Goal: Information Seeking & Learning: Learn about a topic

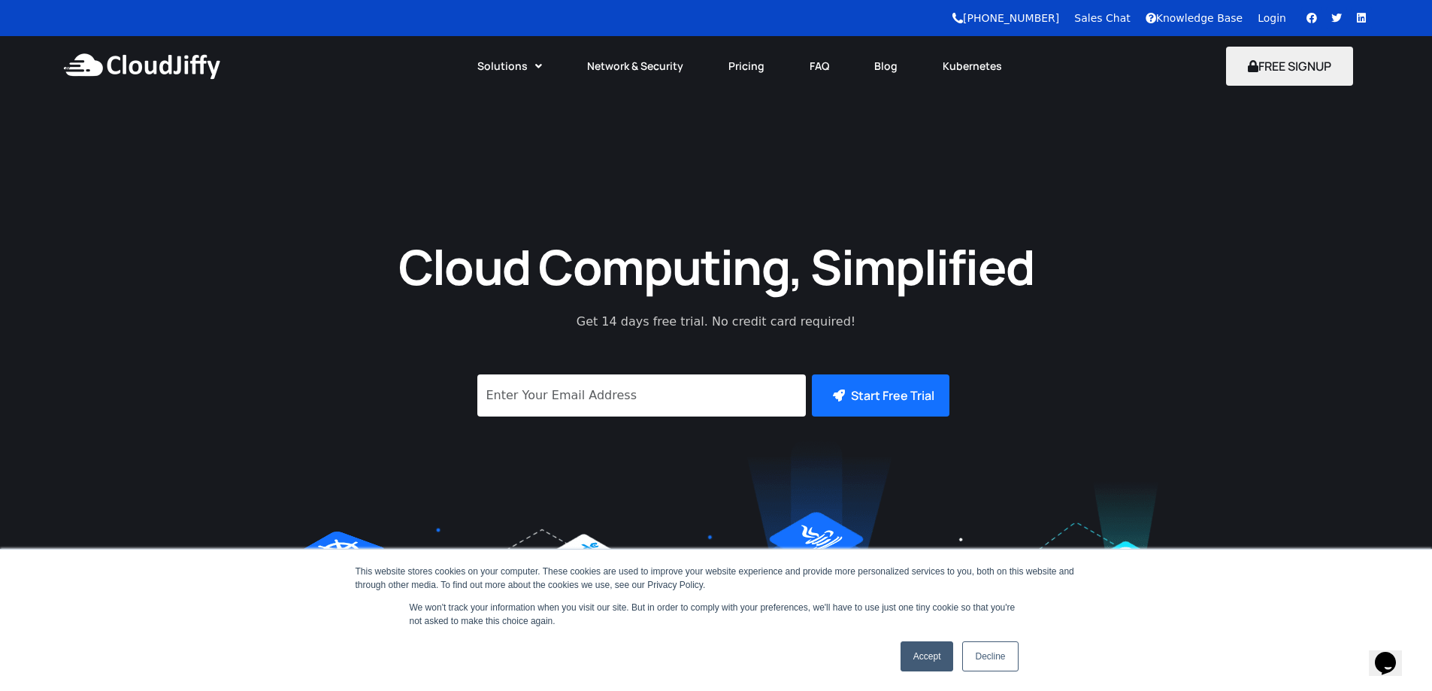
click at [996, 649] on link "Decline" at bounding box center [990, 656] width 56 height 30
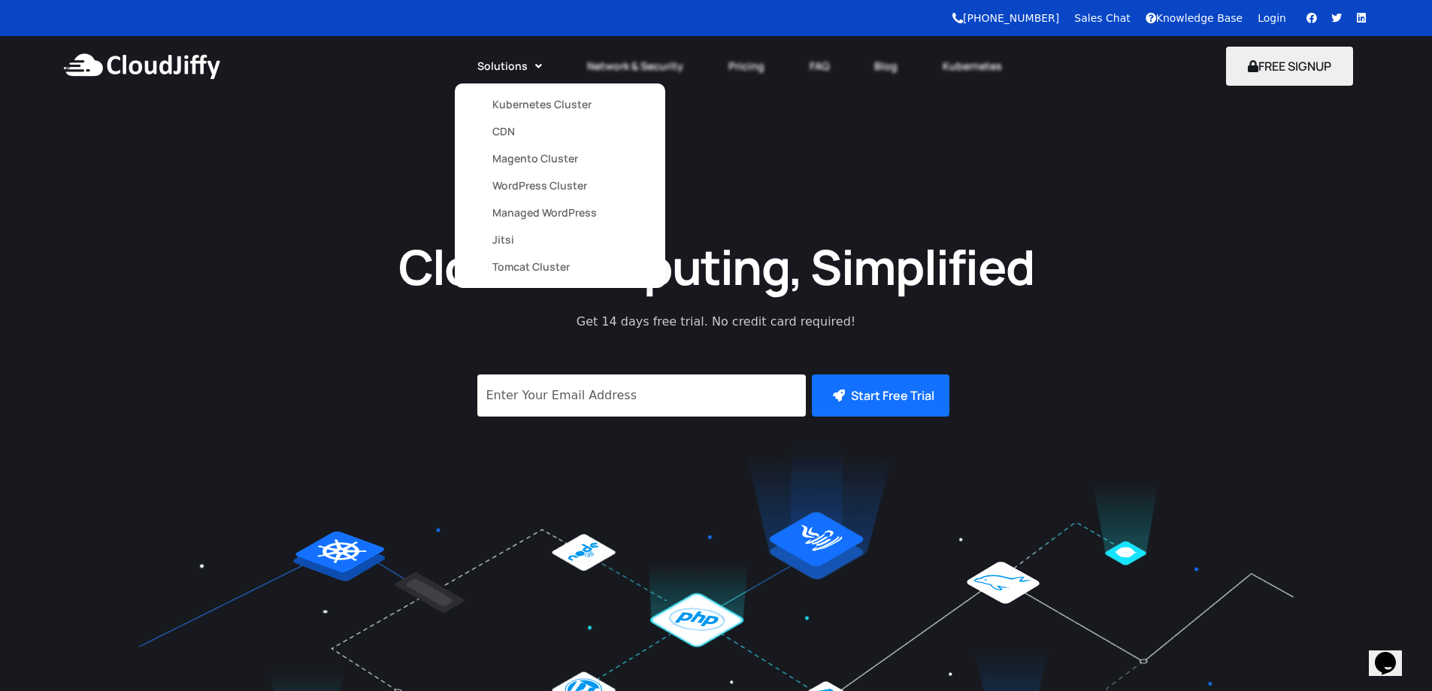
click at [530, 96] on link "Kubernetes Cluster" at bounding box center [559, 104] width 135 height 27
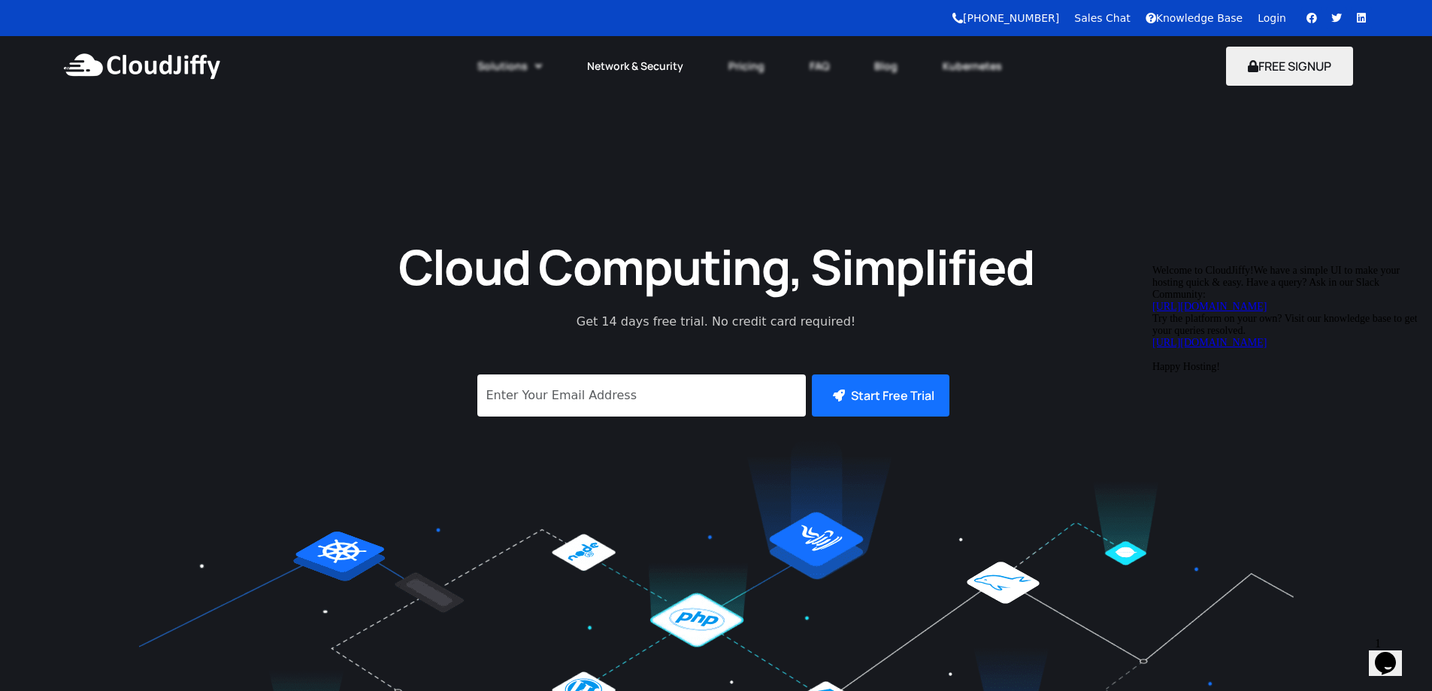
click at [619, 67] on link "Network & Security" at bounding box center [634, 66] width 141 height 33
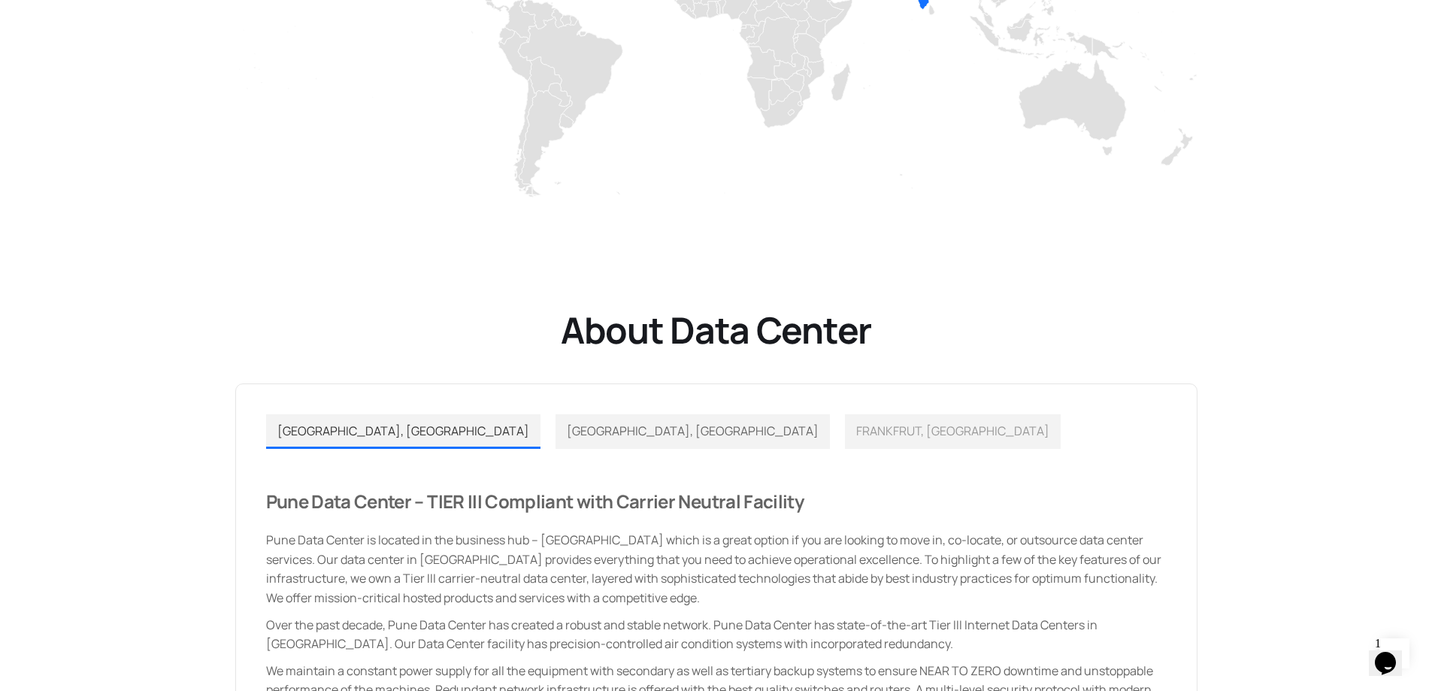
click at [567, 432] on span "[GEOGRAPHIC_DATA], [GEOGRAPHIC_DATA]" at bounding box center [693, 430] width 252 height 17
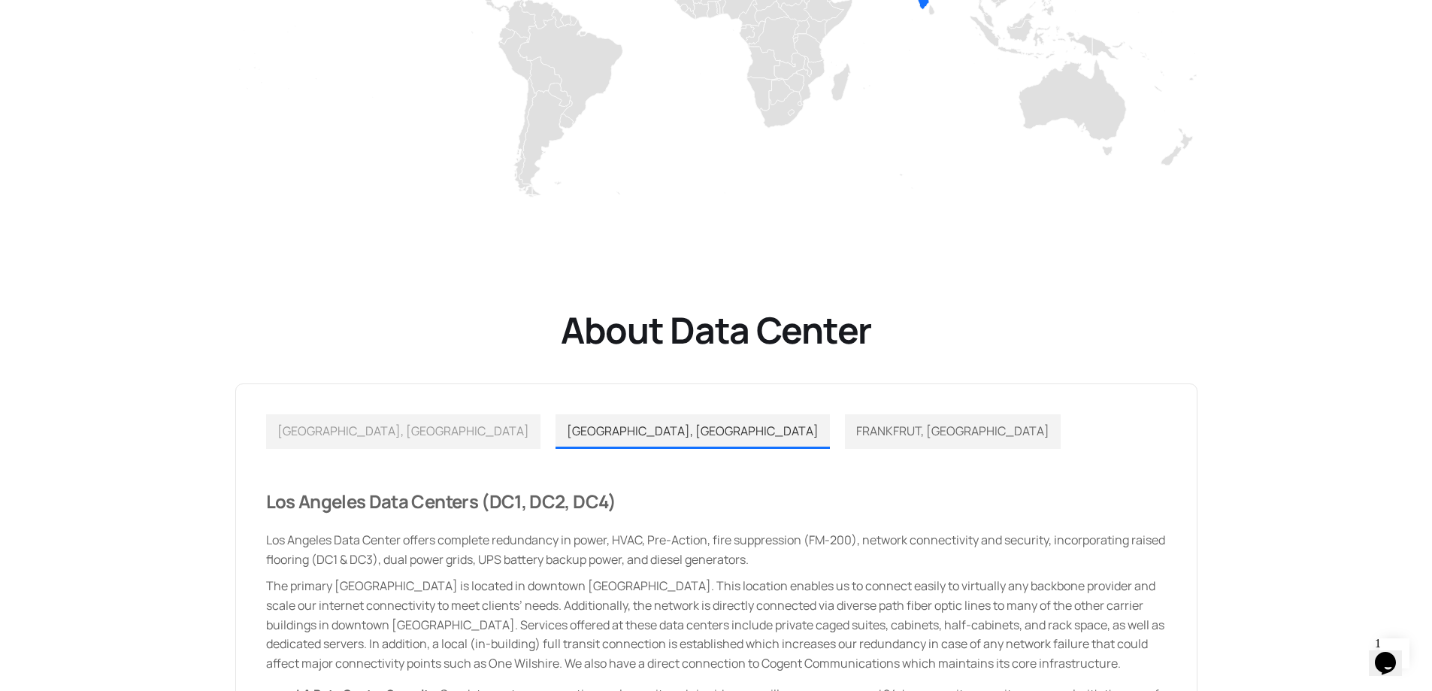
click at [856, 436] on span "FRANKFRUT, GERMANY" at bounding box center [952, 430] width 193 height 17
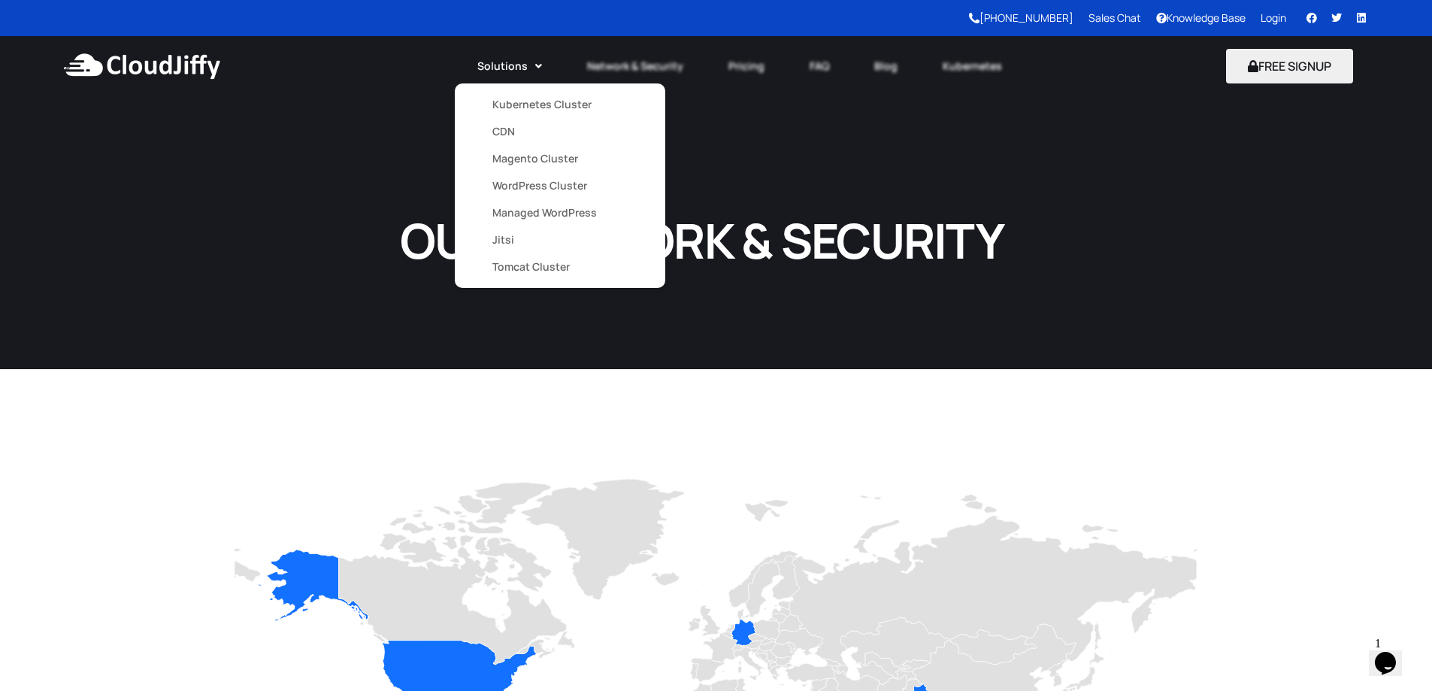
click at [519, 105] on link "Kubernetes Cluster" at bounding box center [559, 104] width 135 height 27
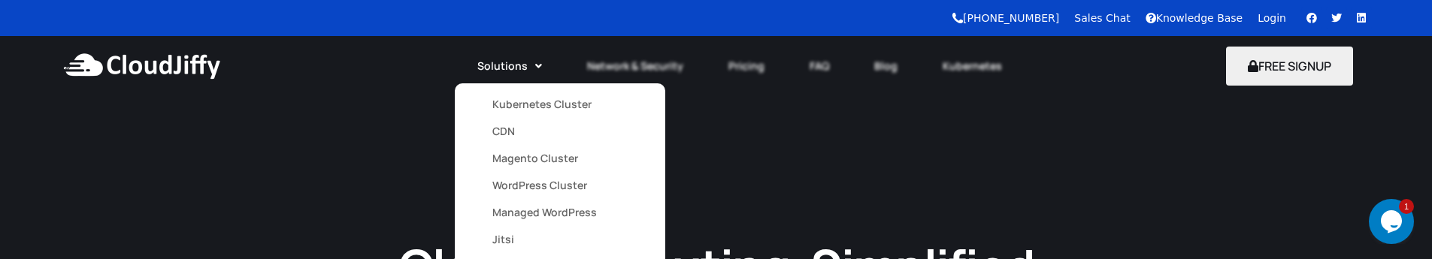
click at [522, 98] on link "Kubernetes Cluster" at bounding box center [559, 104] width 135 height 27
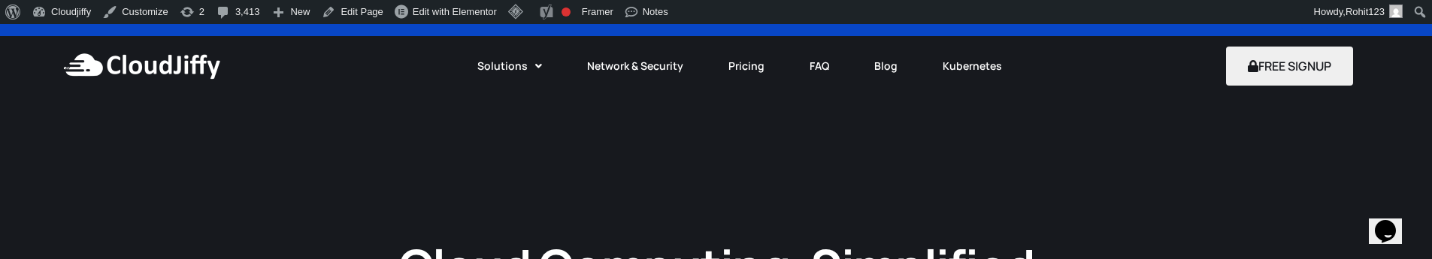
click at [513, 159] on link "CDN" at bounding box center [559, 172] width 135 height 27
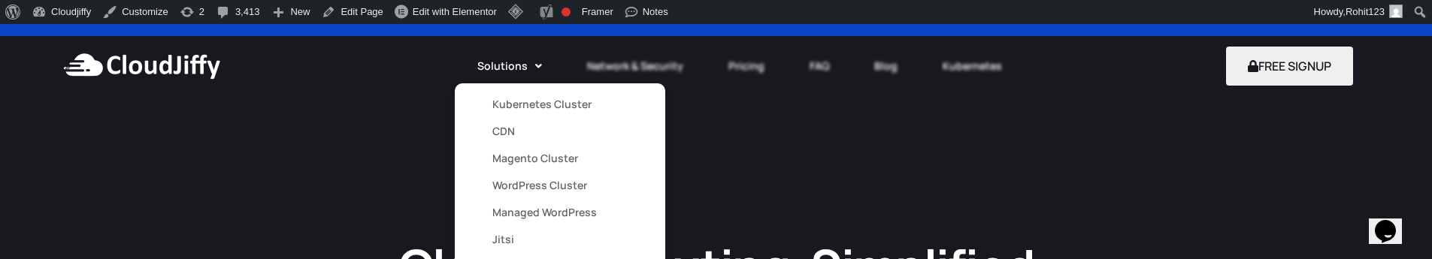
click at [522, 97] on link "Kubernetes Cluster" at bounding box center [559, 104] width 135 height 27
click at [511, 103] on link "Kubernetes Cluster" at bounding box center [559, 104] width 135 height 27
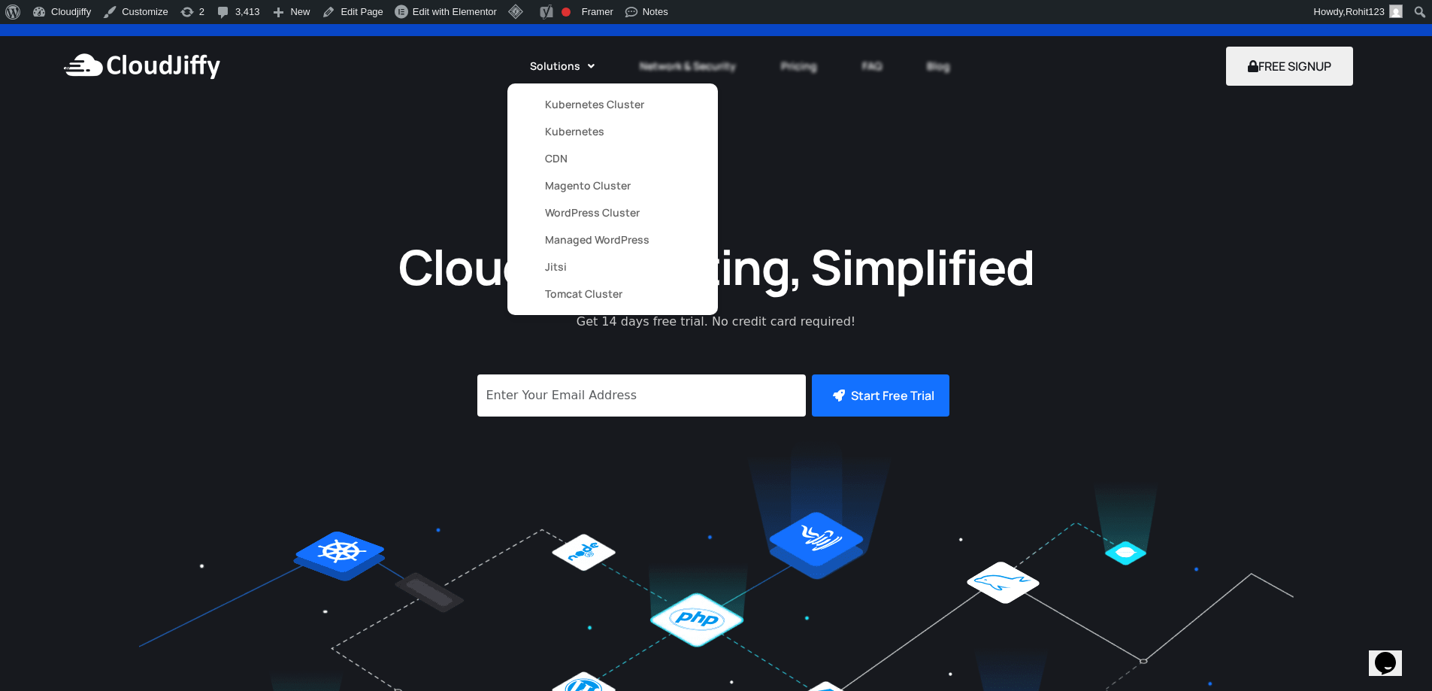
click at [572, 133] on link "Kubernetes" at bounding box center [612, 131] width 135 height 27
